Goal: Task Accomplishment & Management: Manage account settings

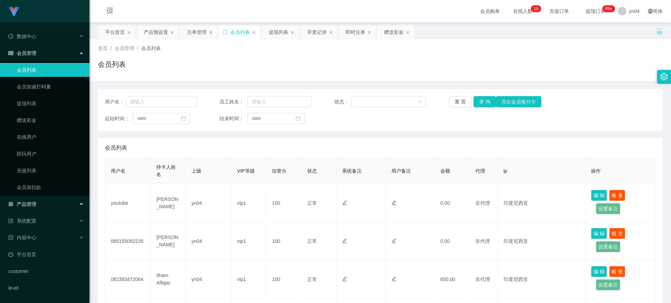
scroll to position [245, 0]
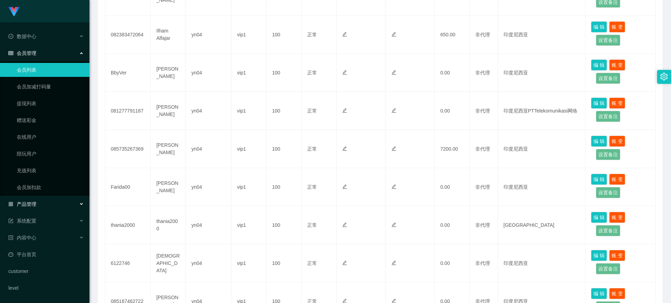
click at [41, 205] on div "产品管理" at bounding box center [44, 204] width 89 height 14
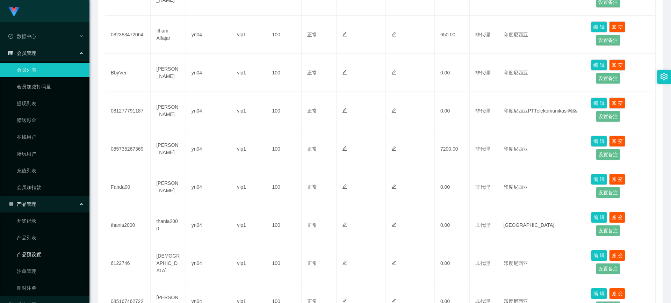
click at [39, 254] on link "产品预设置" at bounding box center [50, 255] width 67 height 14
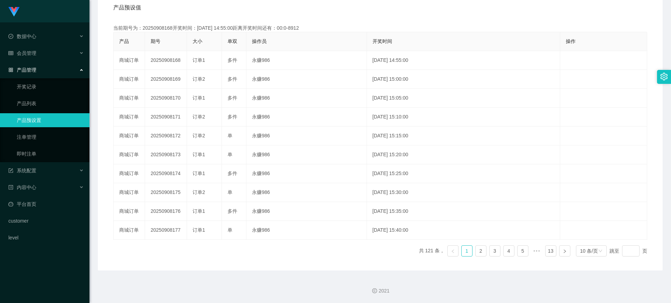
scroll to position [2, 0]
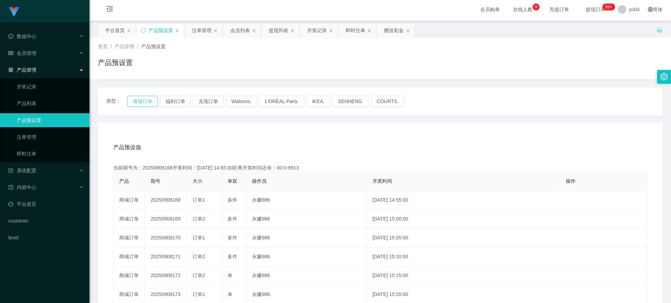
click at [149, 96] on button "商城订单" at bounding box center [142, 101] width 31 height 11
click at [46, 53] on div "会员管理" at bounding box center [44, 53] width 89 height 14
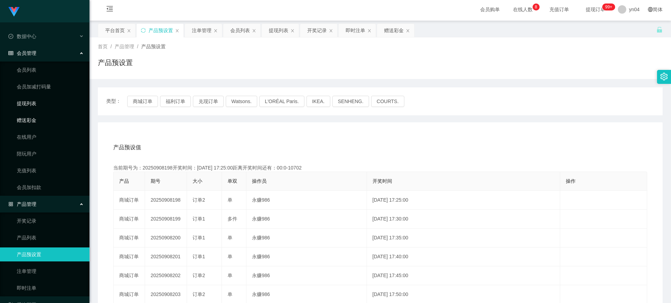
click at [33, 106] on link "提现列表" at bounding box center [50, 103] width 67 height 14
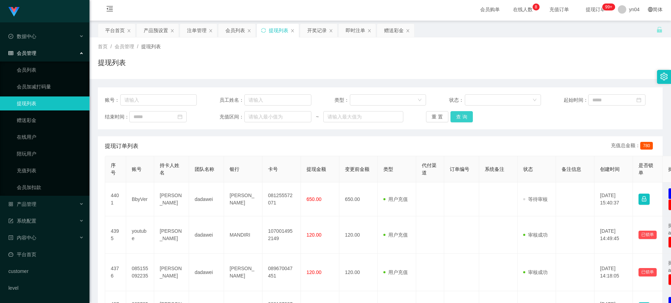
click at [460, 113] on button "查 询" at bounding box center [462, 116] width 22 height 11
click at [460, 113] on div "重 置 查 询" at bounding box center [472, 116] width 92 height 11
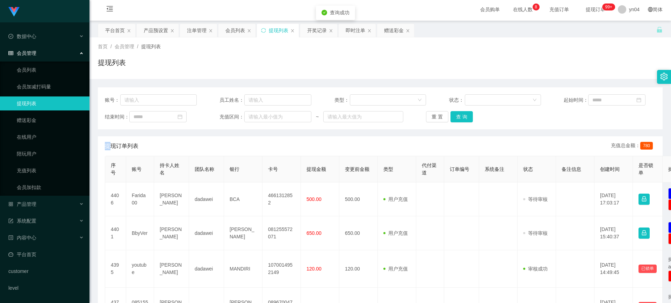
scroll to position [37, 0]
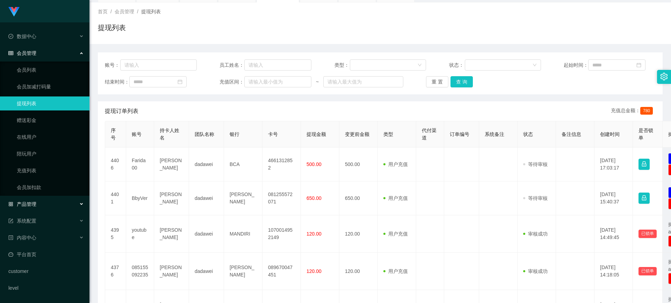
click at [33, 210] on div "产品管理" at bounding box center [44, 204] width 89 height 14
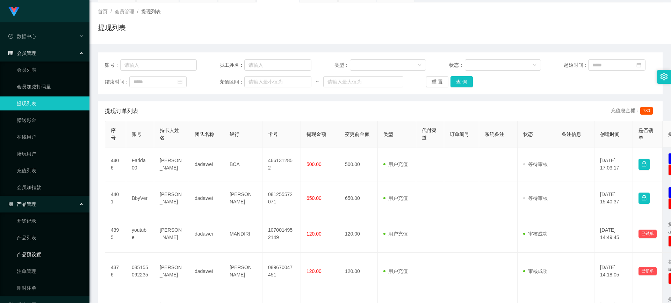
click at [34, 254] on link "产品预设置" at bounding box center [50, 255] width 67 height 14
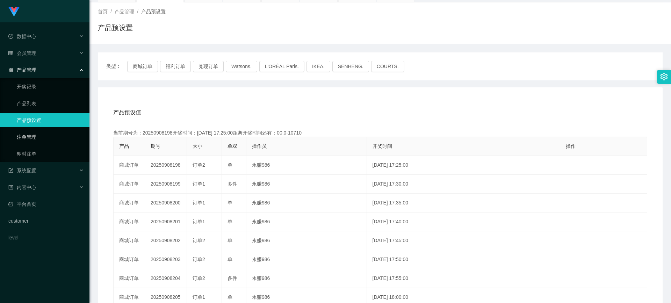
click at [32, 134] on link "注单管理" at bounding box center [50, 137] width 67 height 14
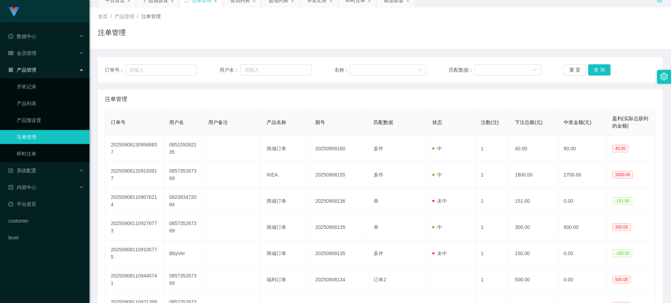
scroll to position [37, 0]
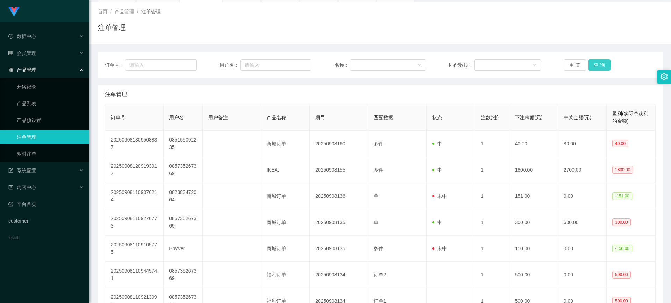
click at [597, 64] on button "查 询" at bounding box center [599, 64] width 22 height 11
click at [597, 64] on div "重 置 查 询" at bounding box center [610, 64] width 92 height 11
click at [597, 64] on button "查 询" at bounding box center [599, 64] width 22 height 11
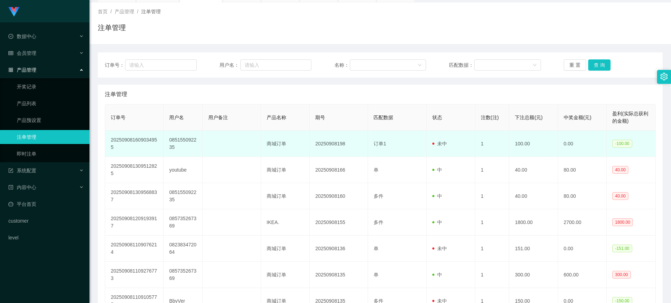
click at [187, 141] on td "085155092235" at bounding box center [183, 144] width 39 height 26
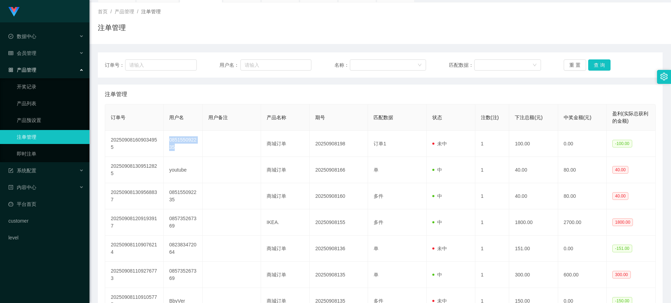
copy td "085155092235"
click at [40, 55] on div "会员管理" at bounding box center [44, 53] width 89 height 14
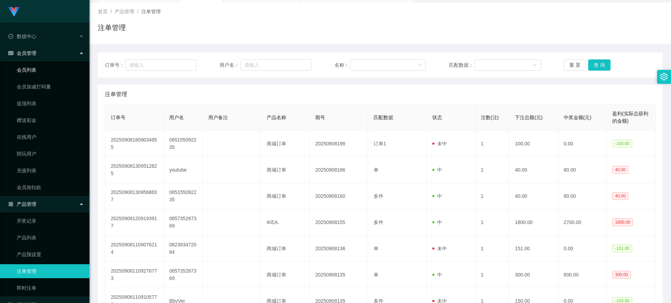
click at [40, 68] on link "会员列表" at bounding box center [50, 70] width 67 height 14
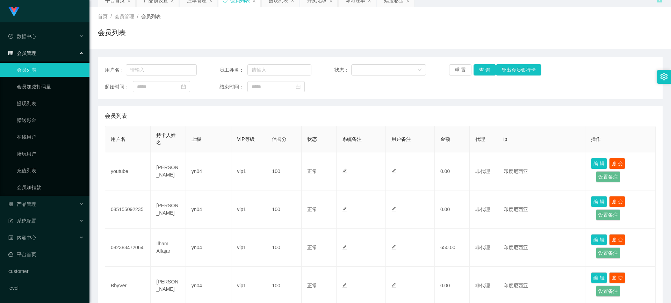
scroll to position [37, 0]
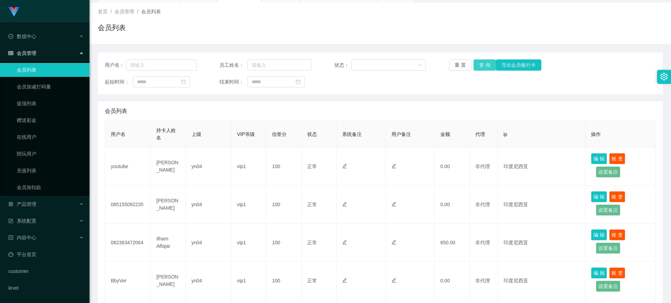
click at [484, 64] on button "查 询" at bounding box center [485, 64] width 22 height 11
click at [484, 64] on div "重 置 查 询 导出会员银行卡" at bounding box center [495, 64] width 92 height 11
click at [484, 64] on button "查 询" at bounding box center [485, 64] width 22 height 11
click at [484, 64] on div "重 置 查 询 导出会员银行卡" at bounding box center [495, 64] width 92 height 11
click at [479, 60] on button "查 询" at bounding box center [485, 64] width 22 height 11
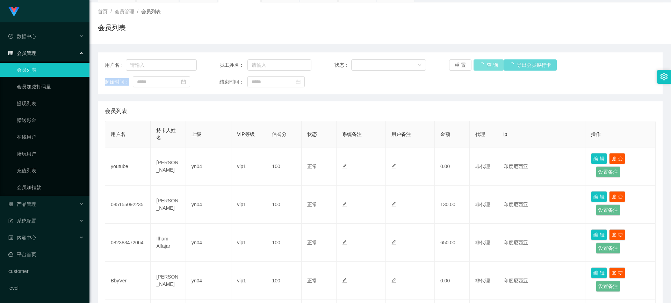
click at [479, 60] on div "重 置 查 询 导出会员银行卡" at bounding box center [495, 64] width 92 height 11
click at [479, 60] on button "查 询" at bounding box center [485, 64] width 22 height 11
click at [45, 103] on link "提现列表" at bounding box center [50, 103] width 67 height 14
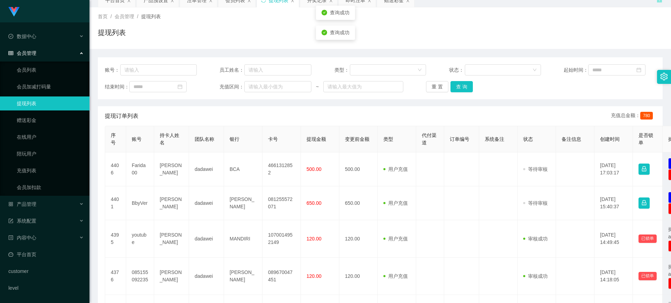
scroll to position [37, 0]
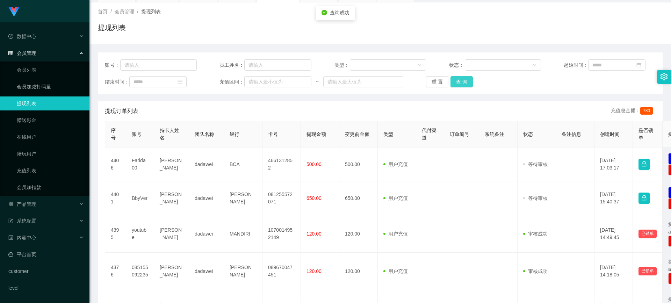
click at [467, 83] on button "查 询" at bounding box center [462, 81] width 22 height 11
click at [466, 82] on div "重 置 查 询" at bounding box center [472, 81] width 92 height 11
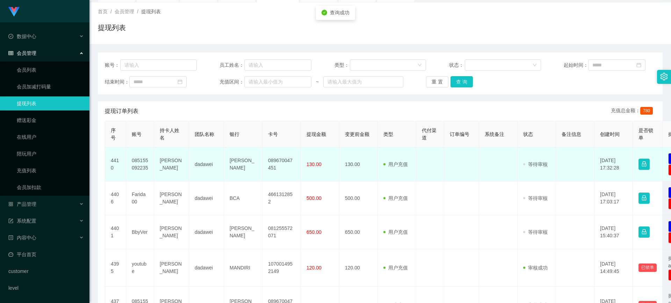
click at [136, 161] on td "085155092235" at bounding box center [140, 165] width 28 height 34
copy td "085155092235"
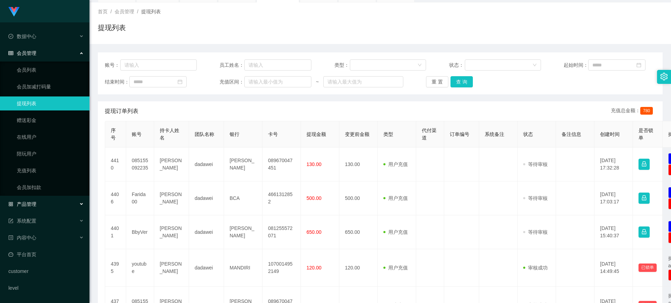
click at [34, 206] on span "产品管理" at bounding box center [22, 204] width 28 height 6
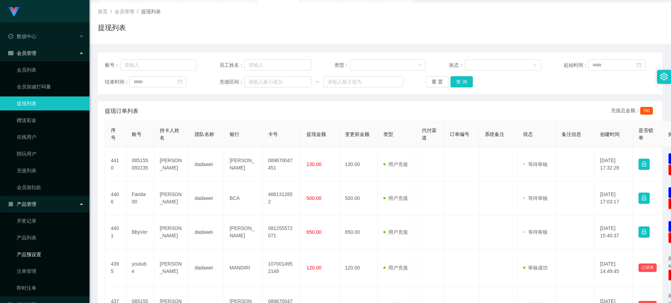
click at [40, 255] on link "产品预设置" at bounding box center [50, 255] width 67 height 14
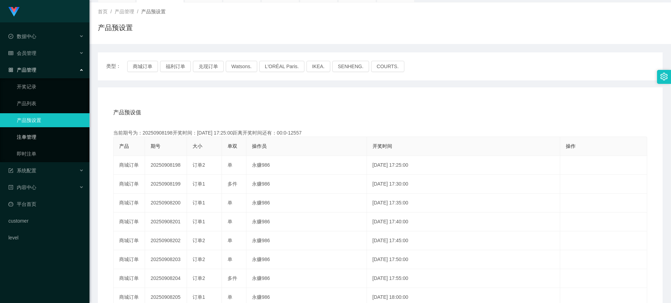
click at [40, 138] on link "注单管理" at bounding box center [50, 137] width 67 height 14
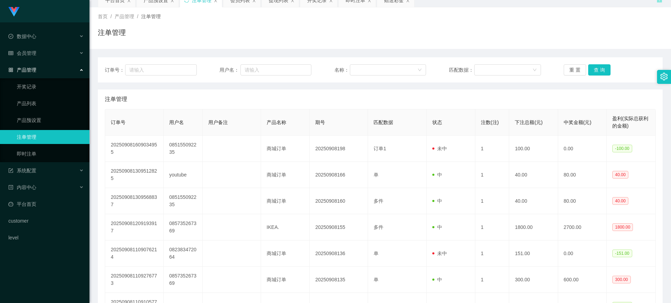
scroll to position [37, 0]
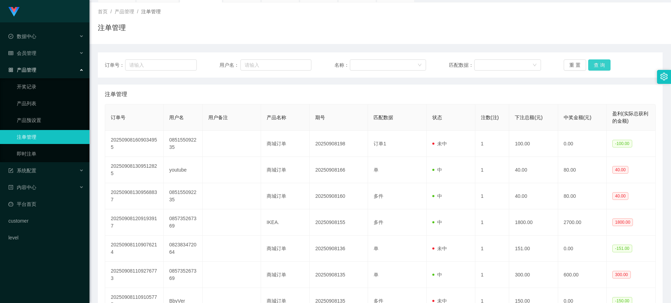
click at [593, 66] on button "查 询" at bounding box center [599, 64] width 22 height 11
click at [593, 66] on div "重 置 查 询" at bounding box center [610, 64] width 92 height 11
click at [593, 66] on button "查 询" at bounding box center [599, 64] width 22 height 11
click at [593, 66] on div "重 置 查 询" at bounding box center [610, 64] width 92 height 11
click at [593, 66] on button "查 询" at bounding box center [599, 64] width 22 height 11
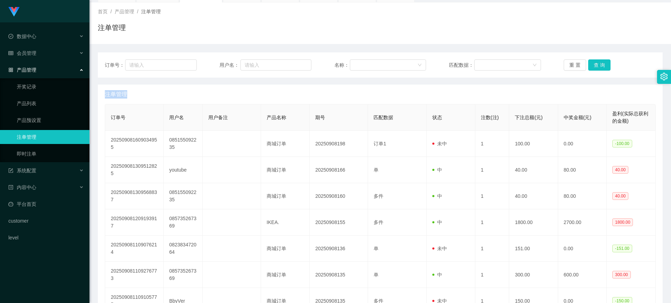
click at [593, 66] on div "重 置 查 询" at bounding box center [610, 64] width 92 height 11
drag, startPoint x: 593, startPoint y: 66, endPoint x: 302, endPoint y: 54, distance: 290.4
click at [592, 66] on button "查 询" at bounding box center [599, 64] width 22 height 11
click at [22, 120] on link "产品预设置" at bounding box center [50, 120] width 67 height 14
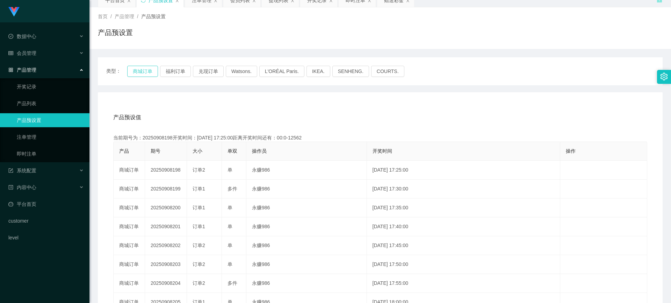
scroll to position [37, 0]
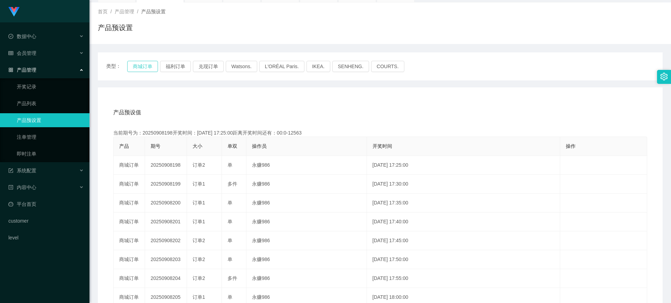
click at [137, 70] on button "商城订单" at bounding box center [142, 66] width 31 height 11
click at [37, 57] on div "会员管理" at bounding box center [44, 53] width 89 height 14
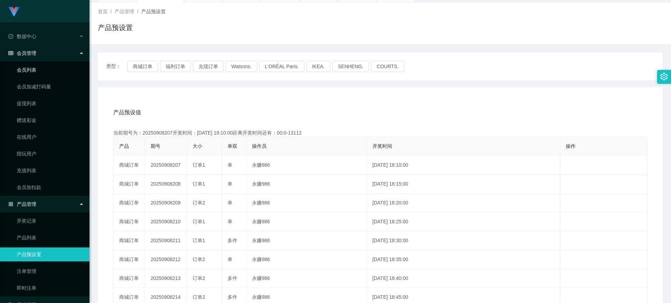
click at [35, 71] on link "会员列表" at bounding box center [50, 70] width 67 height 14
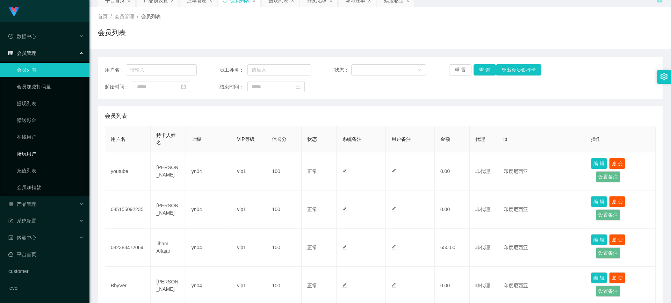
scroll to position [37, 0]
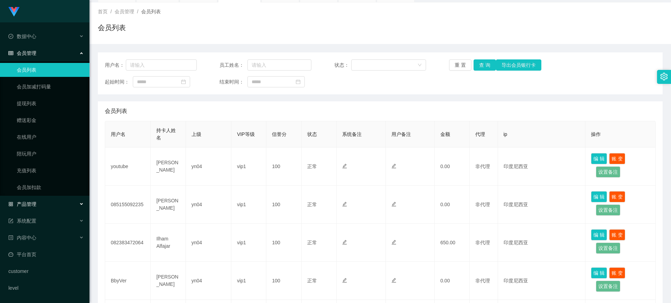
click at [36, 199] on div "产品管理" at bounding box center [44, 204] width 89 height 14
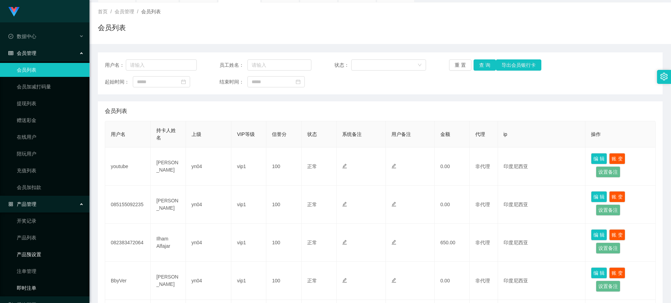
scroll to position [70, 0]
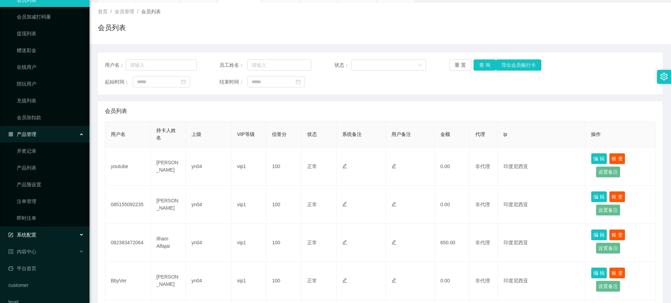
click at [35, 235] on span "系统配置" at bounding box center [22, 235] width 28 height 6
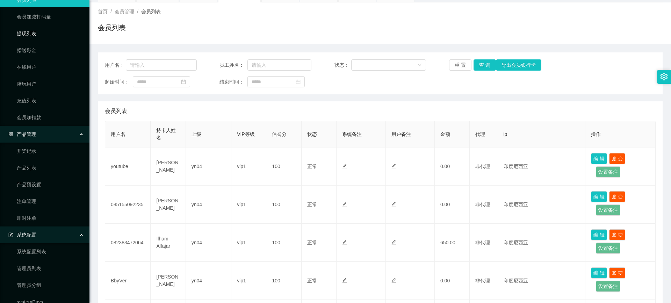
click at [40, 38] on link "提现列表" at bounding box center [50, 34] width 67 height 14
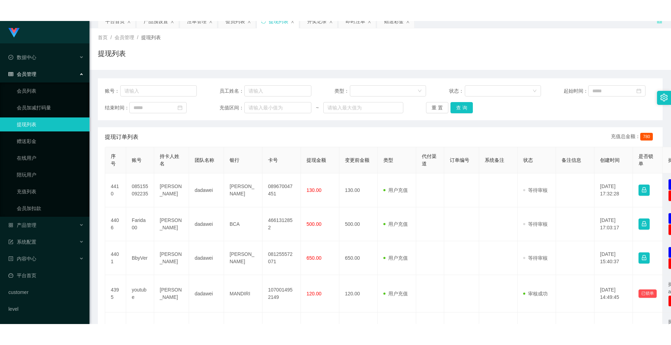
scroll to position [37, 0]
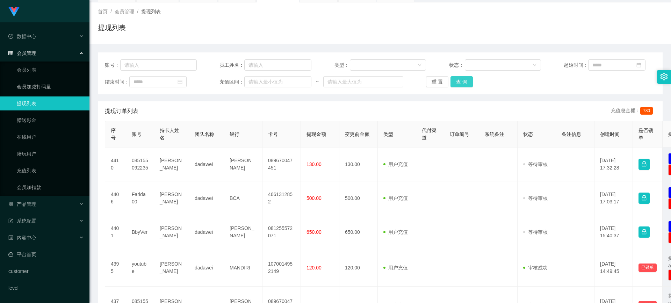
click at [465, 81] on button "查 询" at bounding box center [462, 81] width 22 height 11
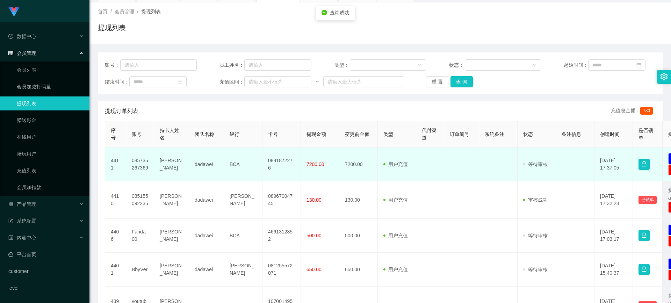
click at [143, 160] on td "085735267369" at bounding box center [140, 165] width 28 height 34
copy td "085735267369"
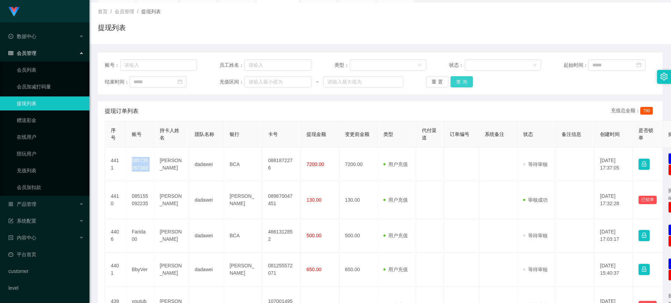
click at [468, 82] on button "查 询" at bounding box center [462, 81] width 22 height 11
click at [468, 82] on div "重 置 查 询" at bounding box center [472, 81] width 92 height 11
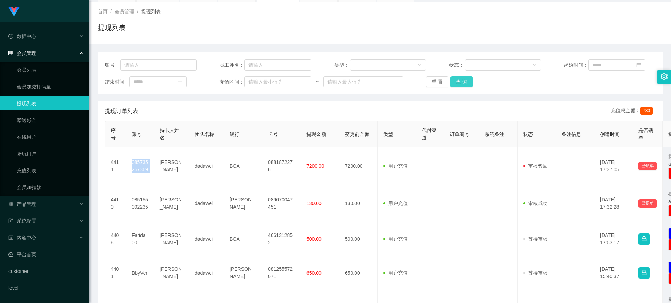
click at [468, 82] on button "查 询" at bounding box center [462, 81] width 22 height 11
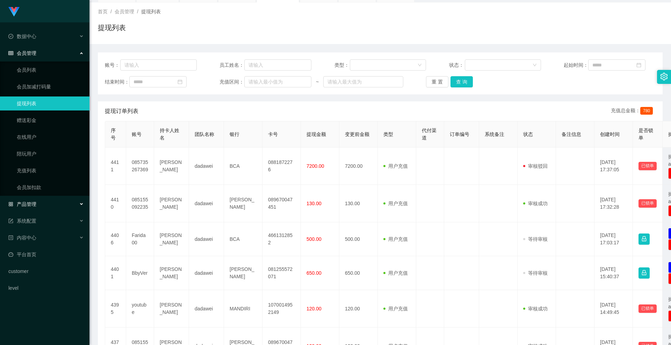
click at [37, 203] on div "产品管理" at bounding box center [44, 204] width 89 height 14
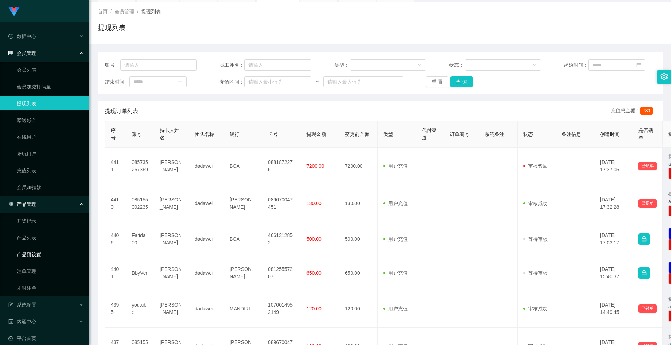
click at [39, 248] on link "产品预设置" at bounding box center [50, 255] width 67 height 14
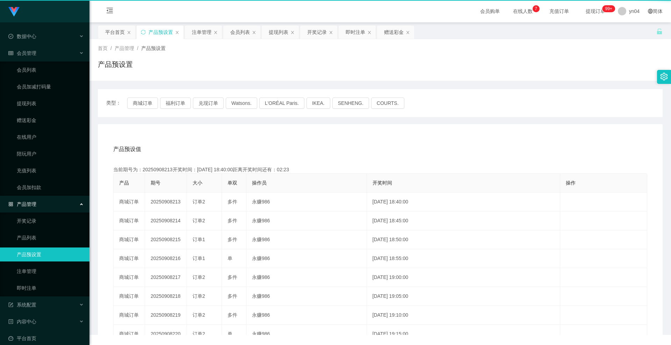
click at [39, 248] on link "产品预设置" at bounding box center [50, 255] width 67 height 14
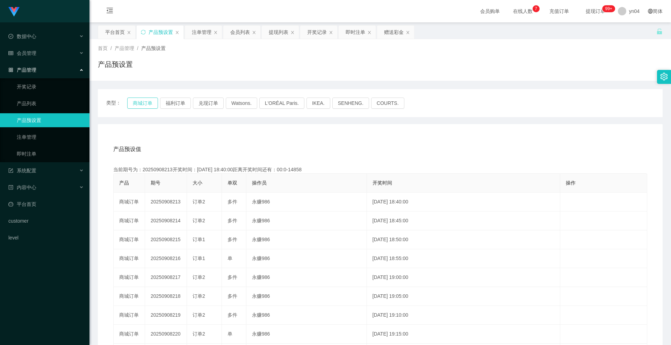
click at [139, 99] on button "商城订单" at bounding box center [142, 103] width 31 height 11
click at [49, 137] on link "注单管理" at bounding box center [50, 137] width 67 height 14
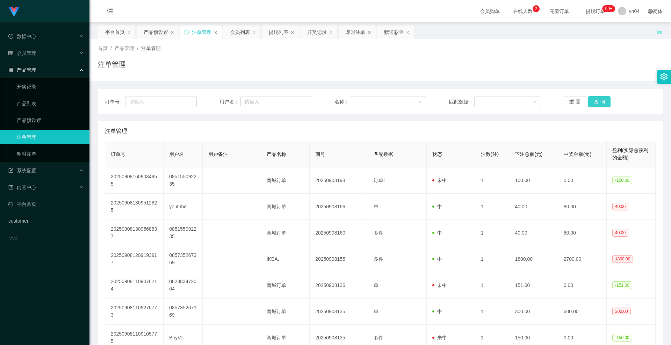
click at [592, 106] on button "查 询" at bounding box center [599, 101] width 22 height 11
click at [592, 106] on div "重 置 查 询" at bounding box center [610, 101] width 92 height 11
click at [592, 106] on button "查 询" at bounding box center [599, 101] width 22 height 11
click at [592, 106] on div "重 置 查 询" at bounding box center [610, 101] width 92 height 11
click at [592, 104] on button "查 询" at bounding box center [599, 101] width 22 height 11
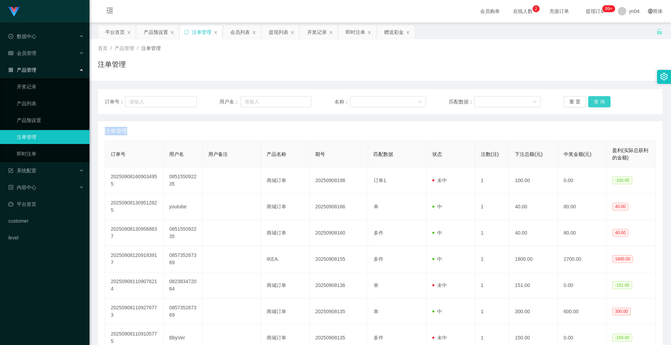
click at [592, 104] on div "重 置 查 询" at bounding box center [610, 101] width 92 height 11
click at [592, 104] on button "查 询" at bounding box center [599, 101] width 22 height 11
click at [41, 123] on link "产品预设置" at bounding box center [50, 120] width 67 height 14
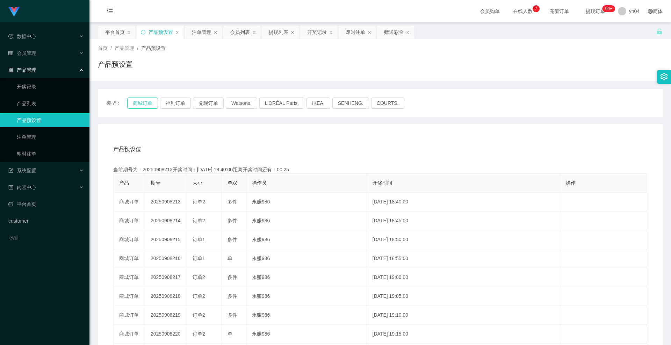
click at [146, 102] on button "商城订单" at bounding box center [142, 103] width 31 height 11
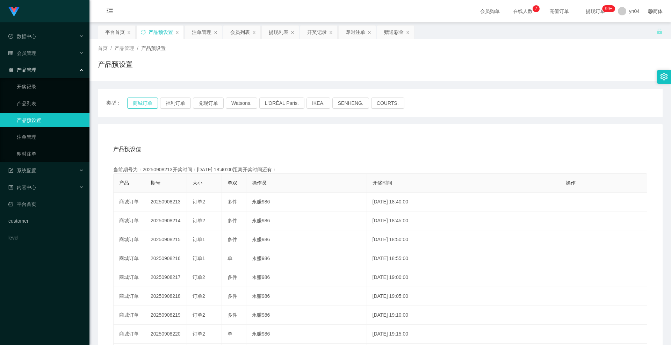
click at [146, 102] on button "商城订单" at bounding box center [142, 103] width 31 height 11
click at [58, 123] on link "产品预设置" at bounding box center [50, 120] width 67 height 14
click at [60, 57] on div "会员管理" at bounding box center [44, 53] width 89 height 14
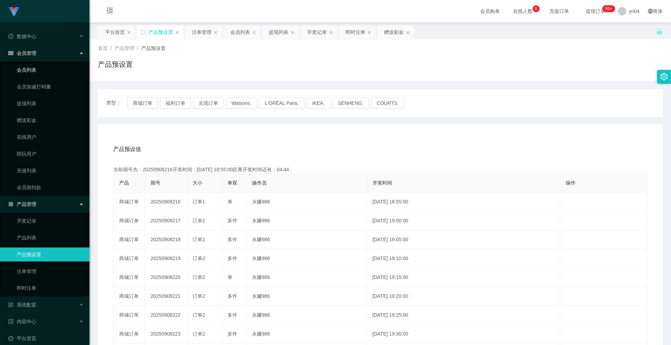
click at [58, 67] on link "会员列表" at bounding box center [50, 70] width 67 height 14
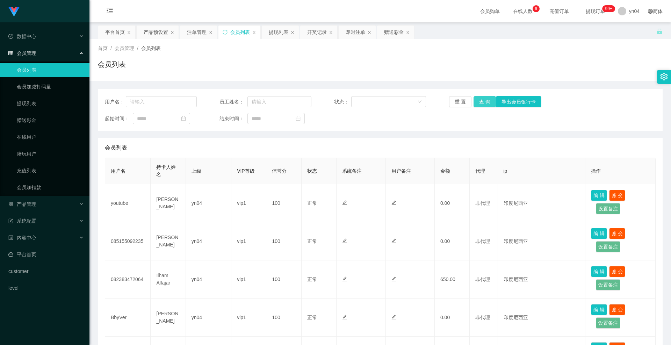
click at [481, 98] on button "查 询" at bounding box center [485, 101] width 22 height 11
click at [481, 98] on div "重 置 查 询 导出会员银行卡" at bounding box center [495, 101] width 92 height 11
click at [481, 98] on button "查 询" at bounding box center [485, 101] width 22 height 11
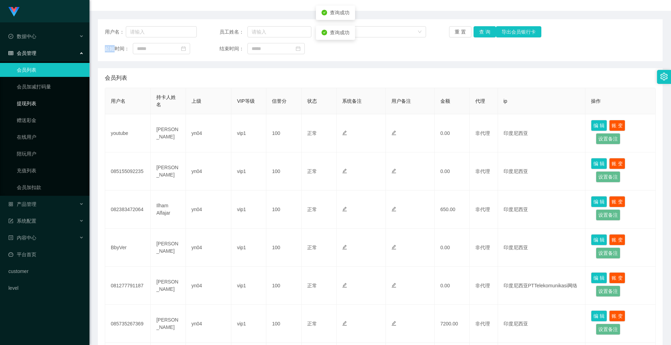
click at [45, 105] on link "提现列表" at bounding box center [50, 103] width 67 height 14
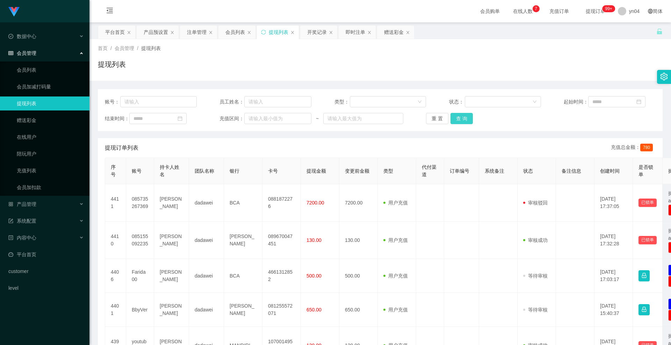
click at [468, 116] on button "查 询" at bounding box center [462, 118] width 22 height 11
click at [468, 116] on div "重 置 查 询" at bounding box center [472, 118] width 92 height 11
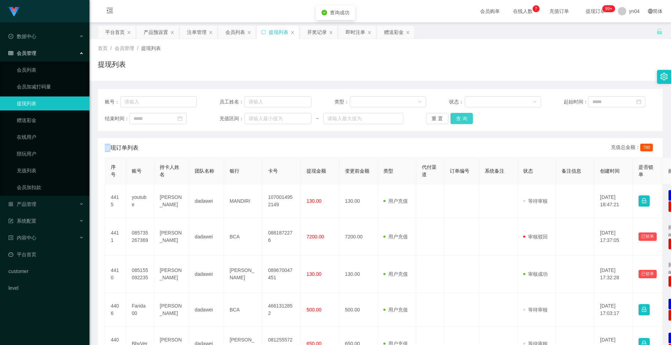
click at [468, 116] on button "查 询" at bounding box center [462, 118] width 22 height 11
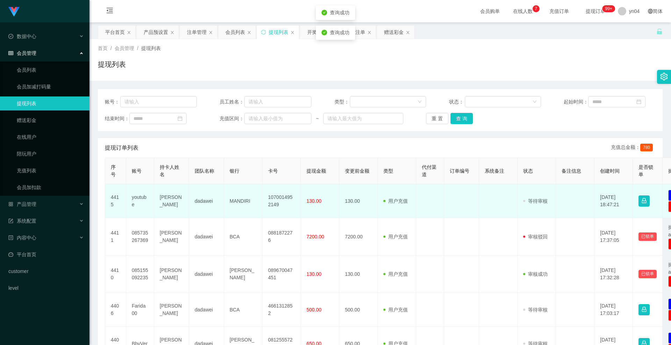
click at [136, 199] on td "youtube" at bounding box center [140, 201] width 28 height 34
copy td "youtube"
